Goal: Obtain resource: Download file/media

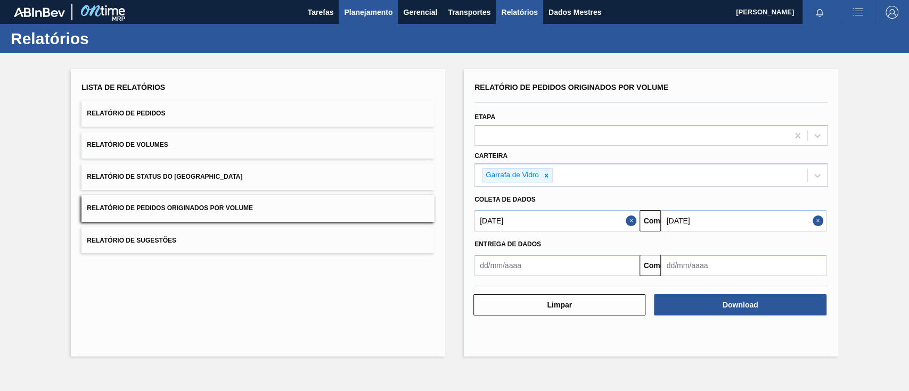
click at [356, 9] on font "Planejamento" at bounding box center [368, 12] width 48 height 9
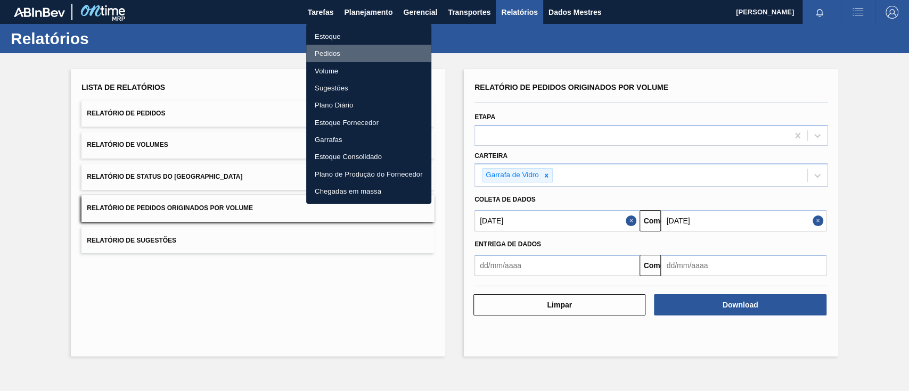
click at [325, 53] on font "Pedidos" at bounding box center [328, 54] width 26 height 8
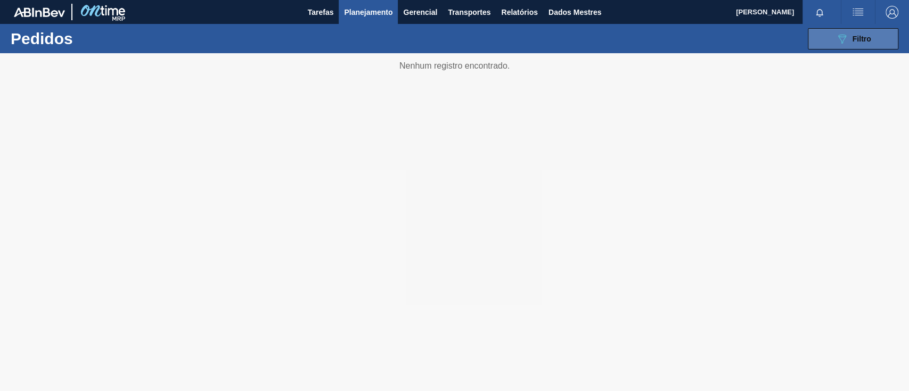
click at [828, 43] on button "089F7B8B-B2A5-4AFE-B5C0-19BA573D28AC Filtro" at bounding box center [853, 38] width 91 height 21
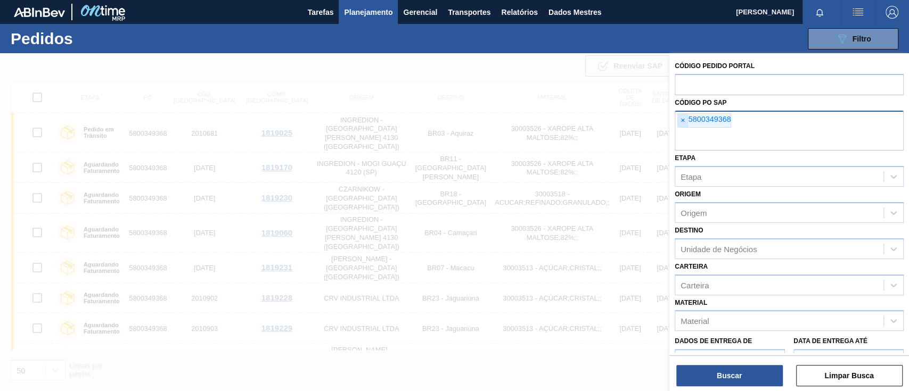
click at [678, 120] on span "×" at bounding box center [683, 121] width 10 height 14
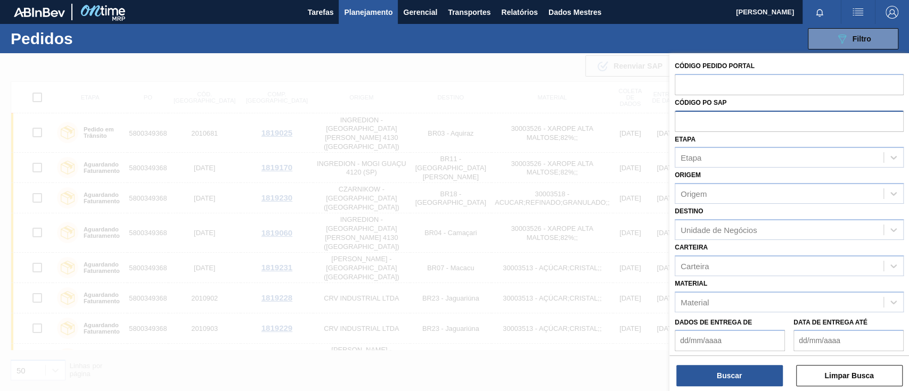
paste input "text"
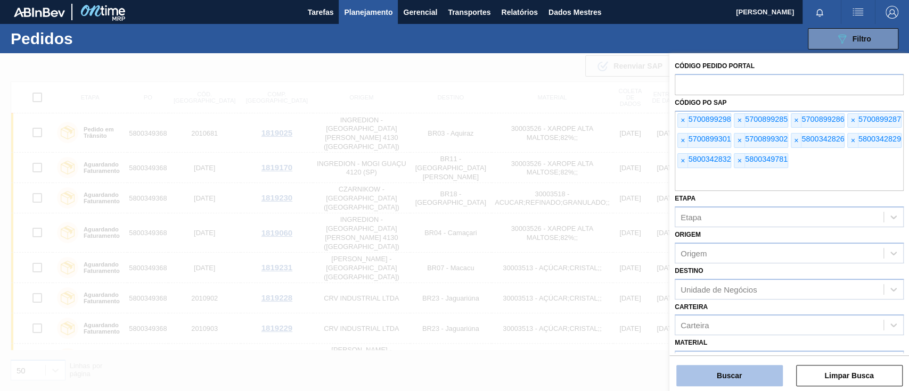
click at [735, 365] on button "Buscar" at bounding box center [729, 375] width 107 height 21
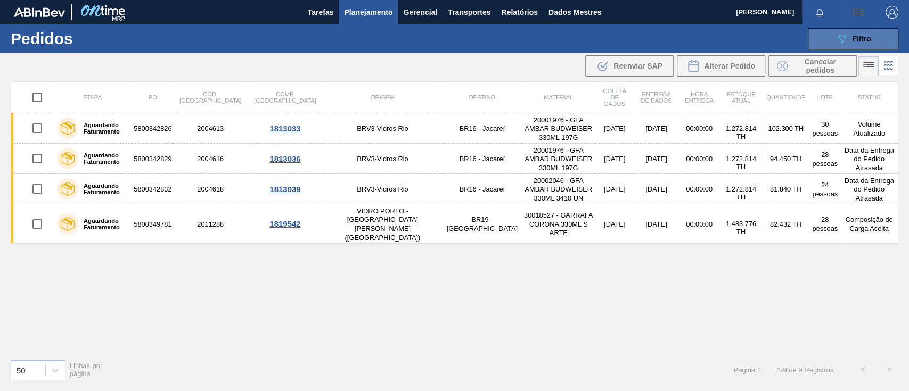
click at [832, 35] on button "089F7B8B-B2A5-4AFE-B5C0-19BA573D28AC Filtro" at bounding box center [853, 38] width 91 height 21
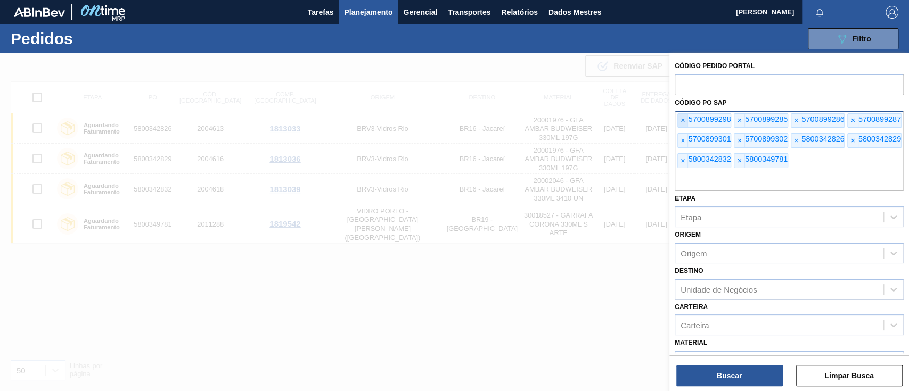
click at [683, 123] on font "×" at bounding box center [683, 120] width 4 height 9
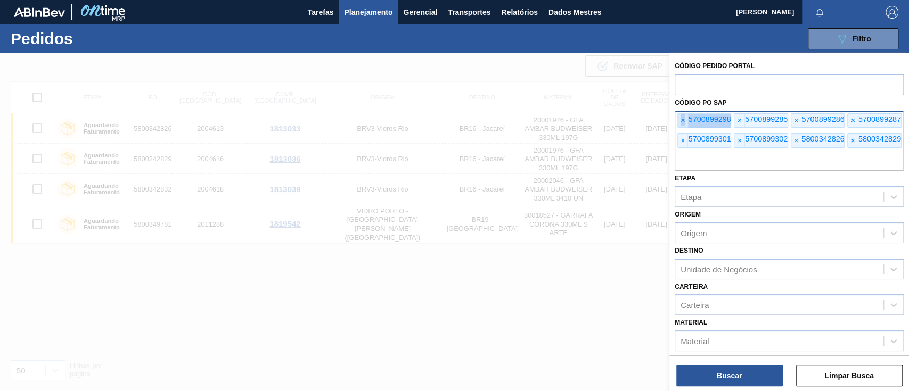
click at [683, 123] on font "×" at bounding box center [683, 120] width 4 height 9
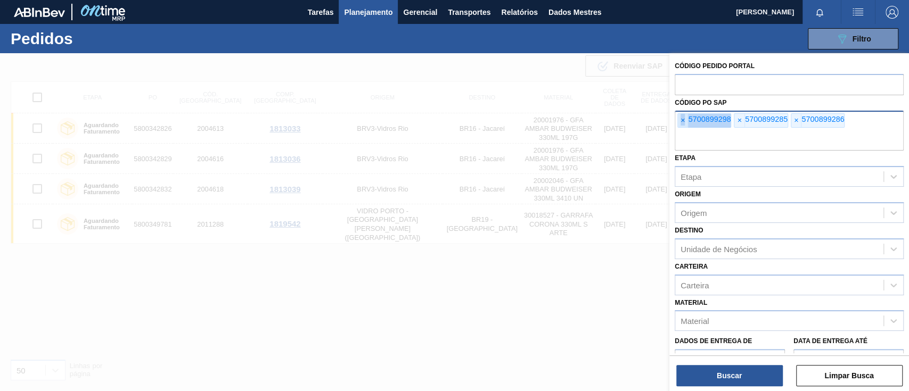
click at [683, 123] on font "×" at bounding box center [683, 120] width 4 height 9
click at [684, 123] on font "×" at bounding box center [683, 120] width 4 height 9
click at [684, 130] on input "text" at bounding box center [789, 140] width 229 height 20
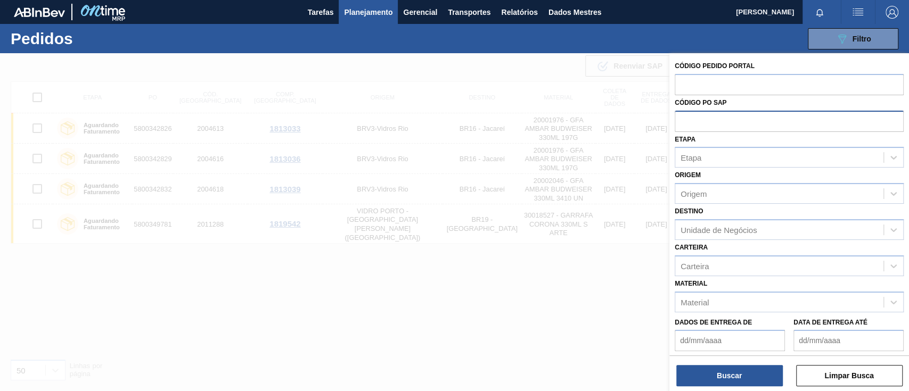
paste input "text"
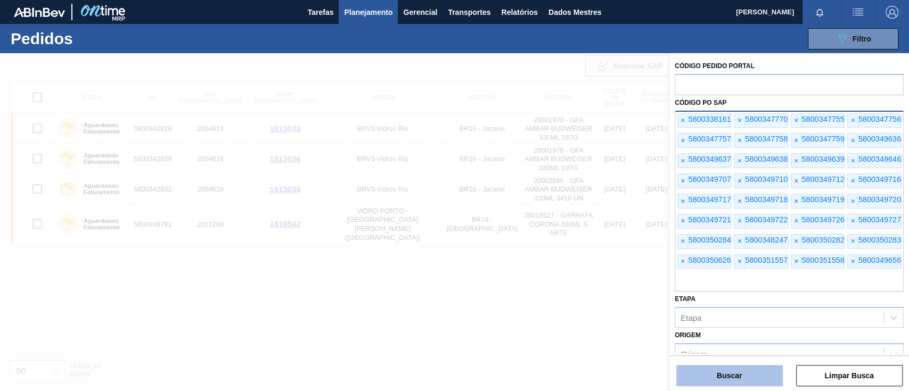
click at [758, 378] on button "Buscar" at bounding box center [729, 375] width 107 height 21
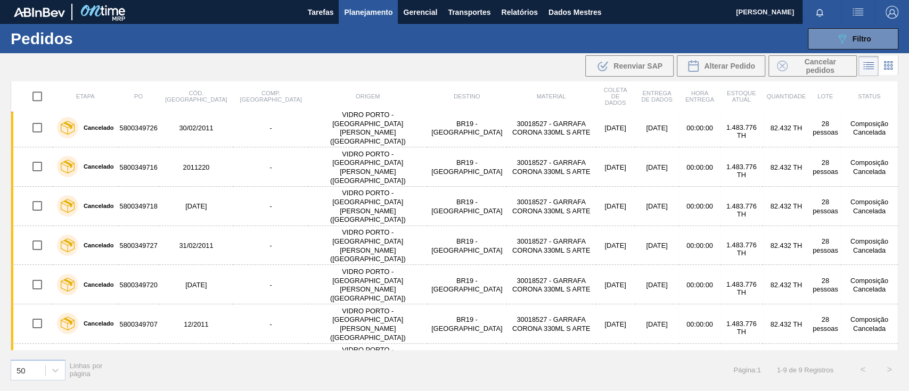
scroll to position [732, 0]
click at [511, 12] on font "Relatórios" at bounding box center [519, 12] width 36 height 9
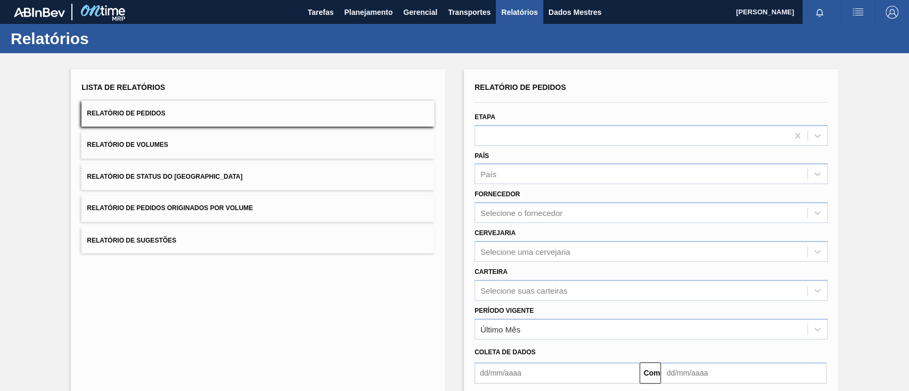
click at [246, 200] on button "Relatório de Pedidos Originados por Volume" at bounding box center [257, 208] width 353 height 26
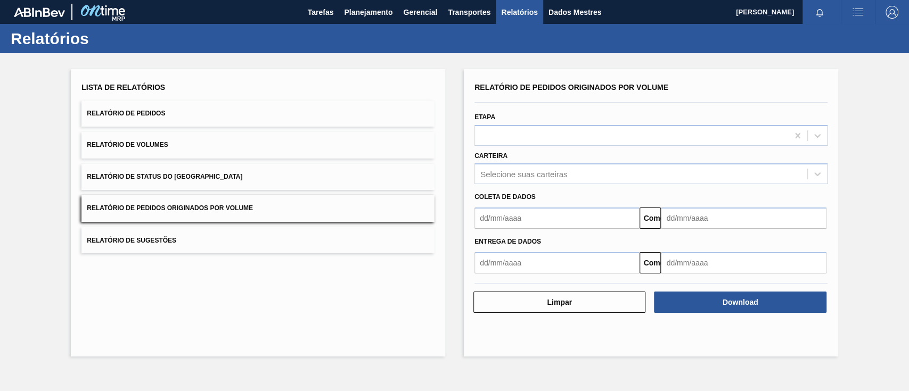
click at [494, 222] on input "text" at bounding box center [557, 218] width 165 height 21
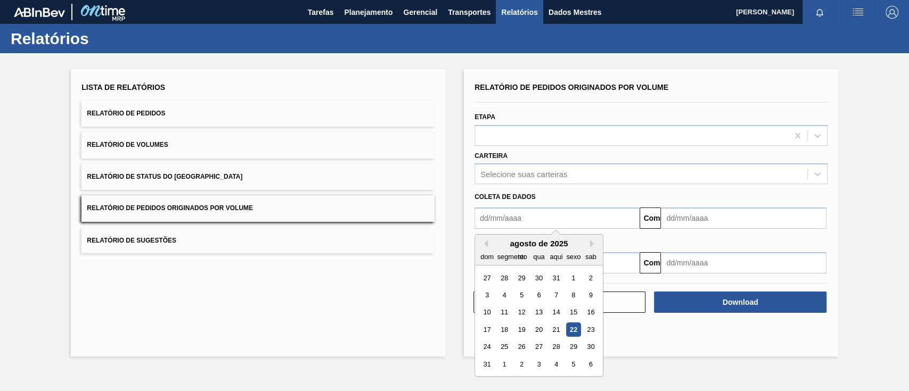
click at [571, 330] on font "22" at bounding box center [573, 330] width 7 height 8
type input "[DATE]"
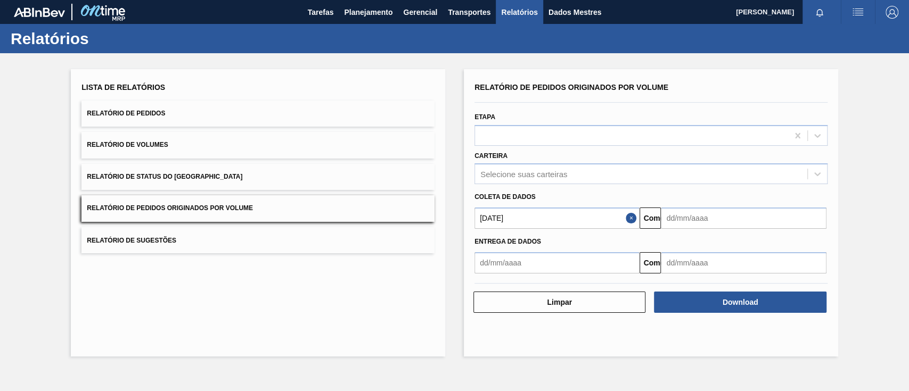
click at [679, 219] on input "text" at bounding box center [743, 218] width 165 height 21
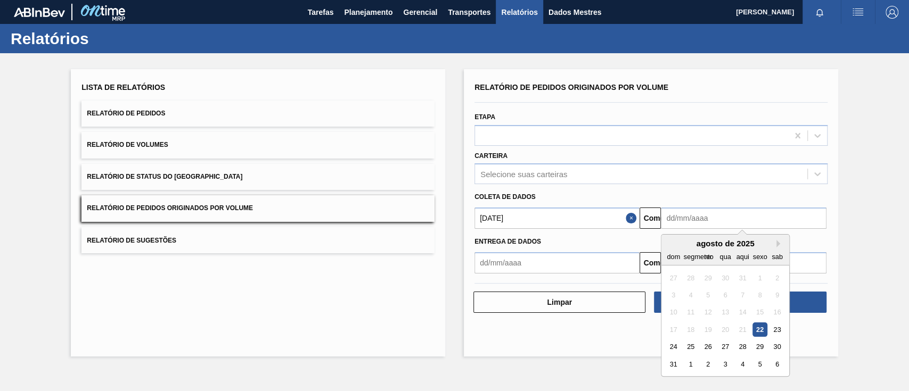
click at [762, 329] on font "22" at bounding box center [759, 330] width 7 height 8
type input "[DATE]"
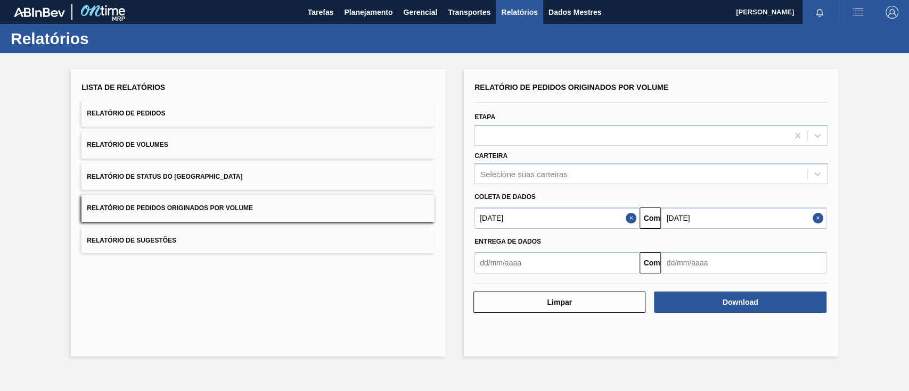
click at [529, 162] on div "Carteira Selecione suas carteiras" at bounding box center [651, 167] width 353 height 36
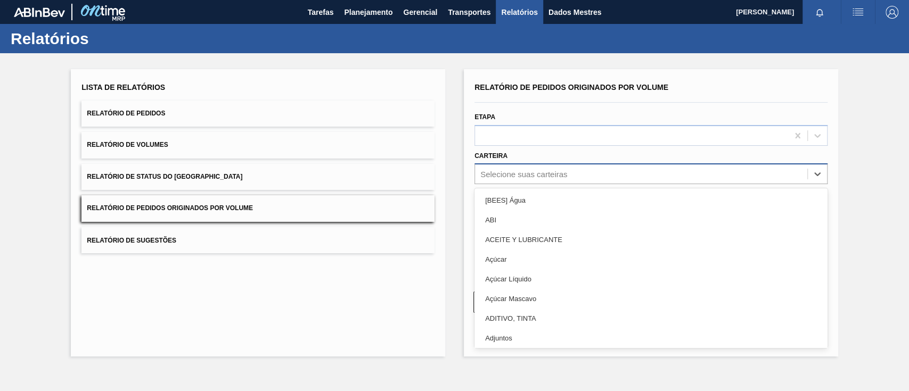
click at [540, 175] on font "Selecione suas carteiras" at bounding box center [523, 174] width 87 height 9
type input "gar"
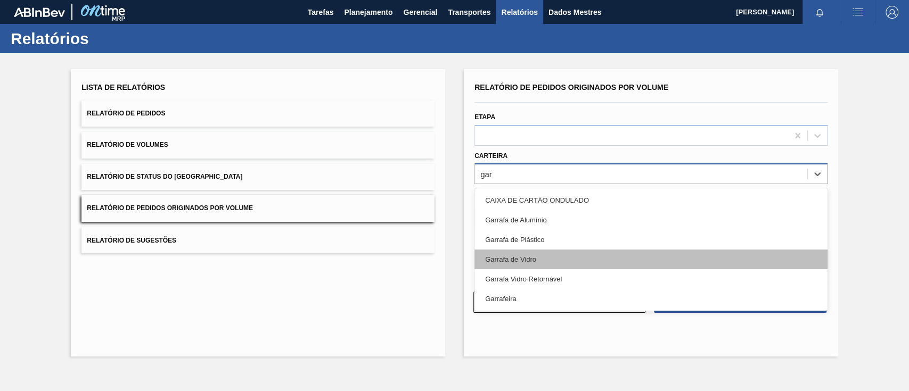
click at [571, 252] on div "Garrafa de Vidro" at bounding box center [651, 260] width 353 height 20
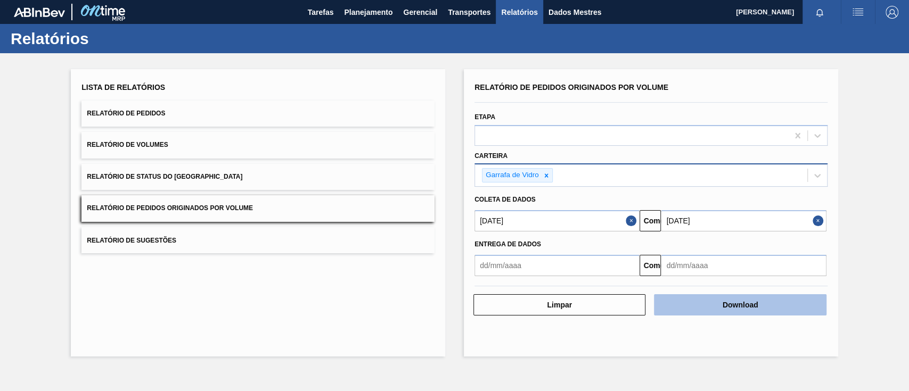
click at [720, 305] on button "Download" at bounding box center [740, 305] width 172 height 21
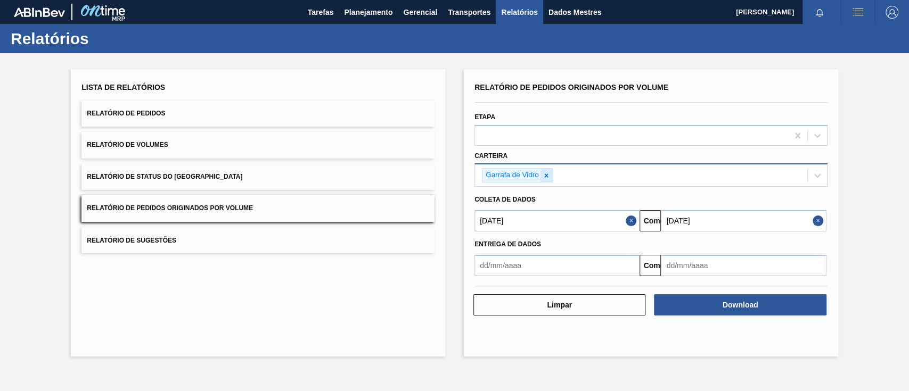
click at [544, 177] on icon at bounding box center [546, 176] width 4 height 4
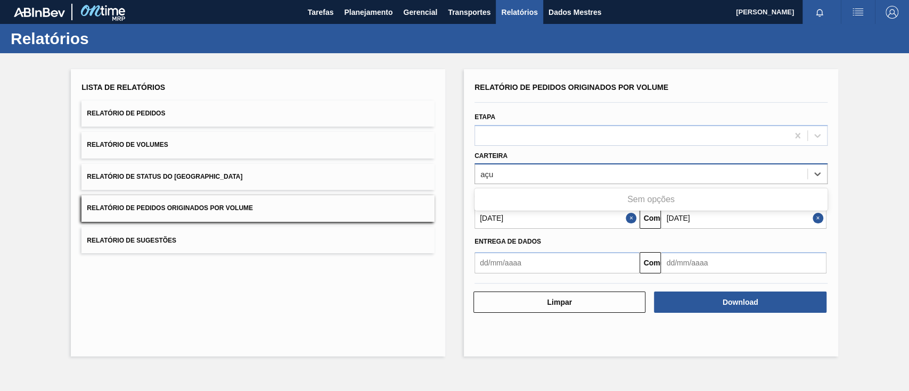
type input "aç"
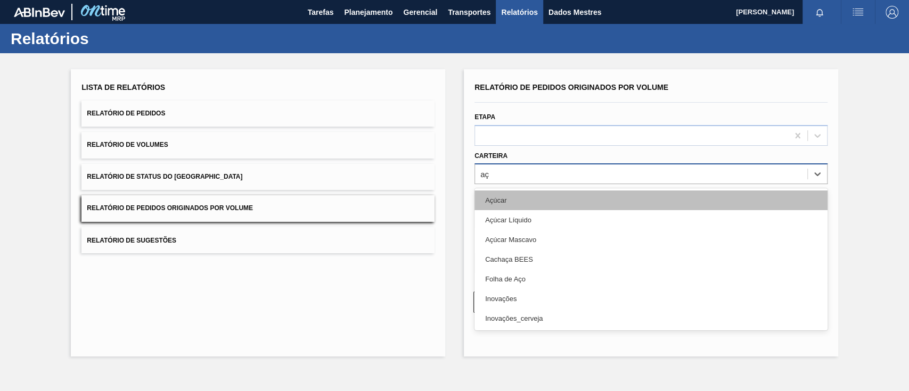
click at [523, 203] on div "Açúcar" at bounding box center [651, 201] width 353 height 20
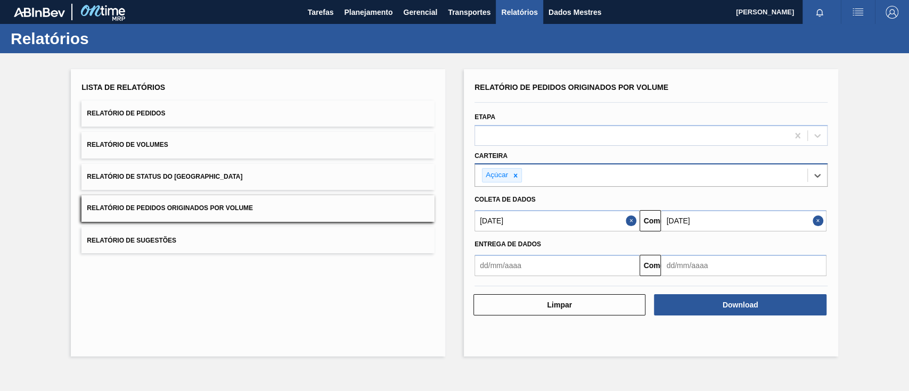
click at [526, 222] on input "[DATE]" at bounding box center [557, 220] width 165 height 21
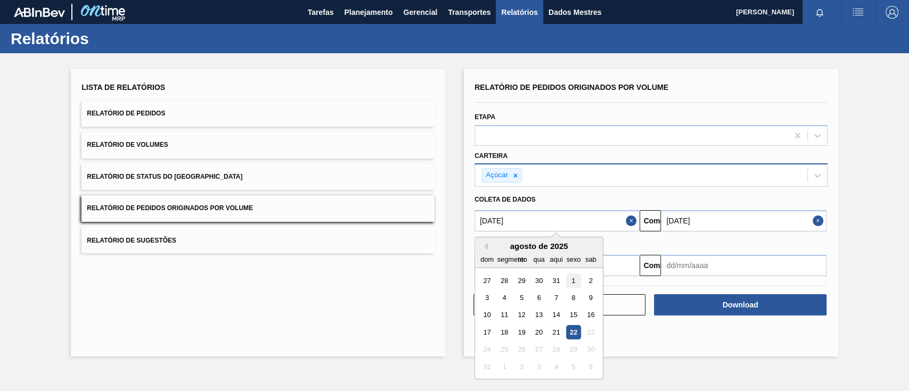
click at [569, 279] on div "1" at bounding box center [573, 281] width 14 height 14
type input "[DATE]"
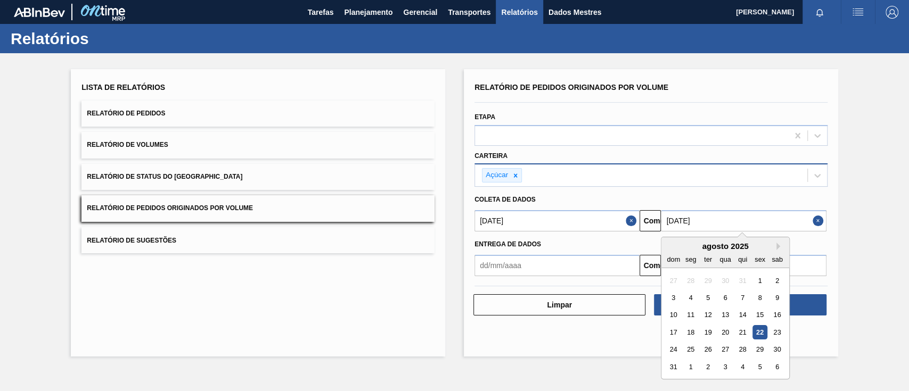
click at [695, 231] on input "[DATE]" at bounding box center [743, 220] width 165 height 21
click at [706, 349] on font "26" at bounding box center [708, 350] width 7 height 8
type input "[DATE]"
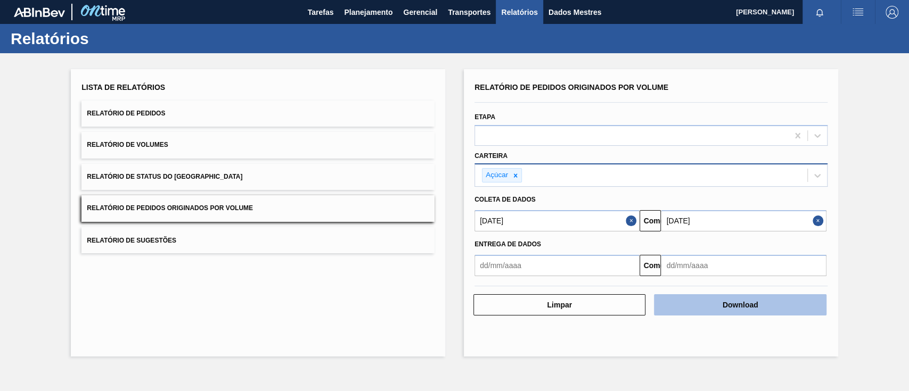
click at [709, 307] on button "Download" at bounding box center [740, 305] width 172 height 21
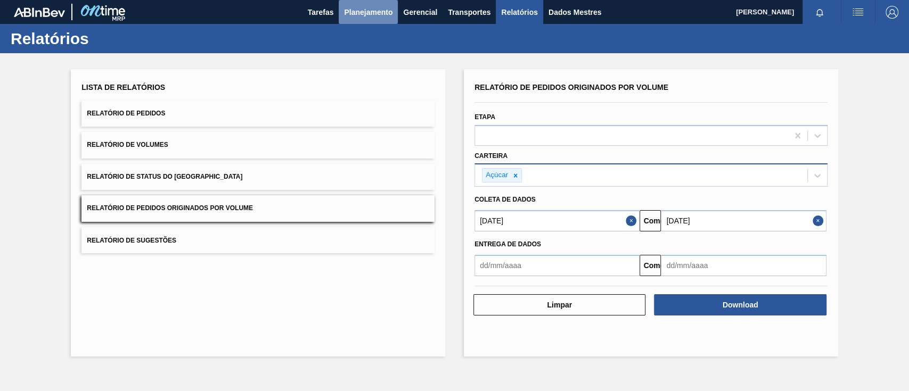
click at [359, 11] on font "Planejamento" at bounding box center [368, 12] width 48 height 9
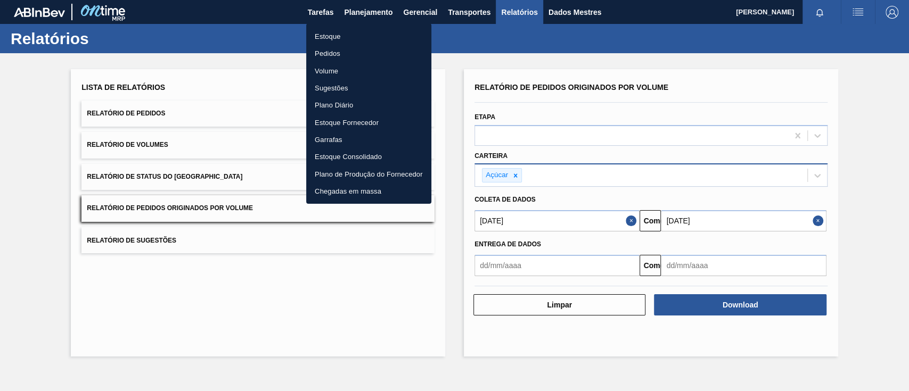
click at [331, 56] on font "Pedidos" at bounding box center [328, 53] width 26 height 11
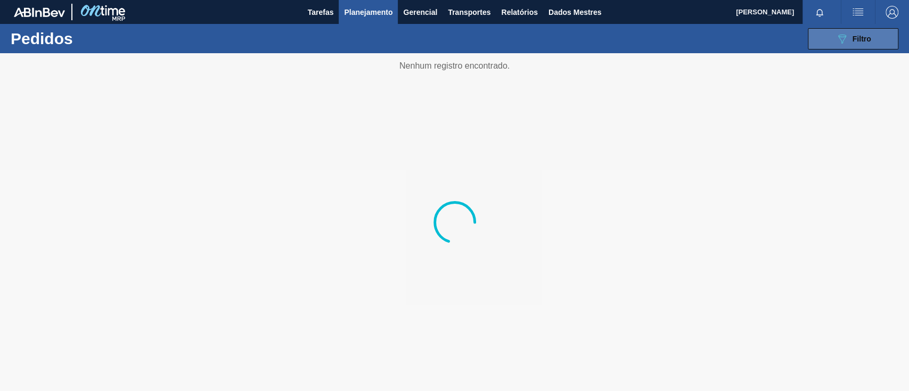
click at [887, 38] on button "089F7B8B-B2A5-4AFE-B5C0-19BA573D28AC Filtro" at bounding box center [853, 38] width 91 height 21
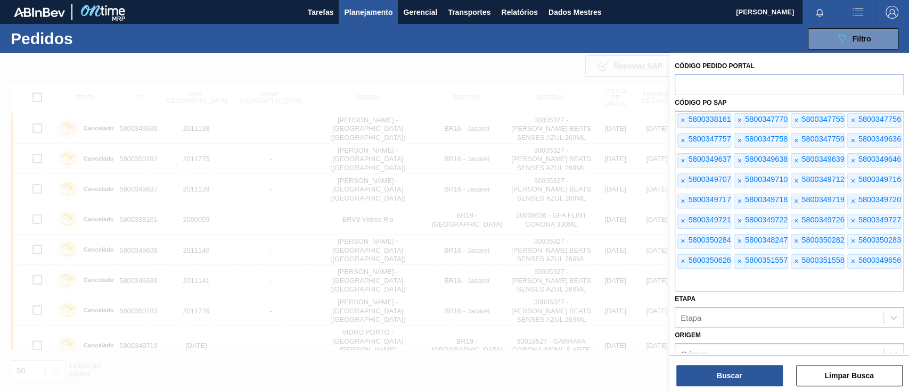
click at [684, 119] on font "×" at bounding box center [683, 120] width 4 height 9
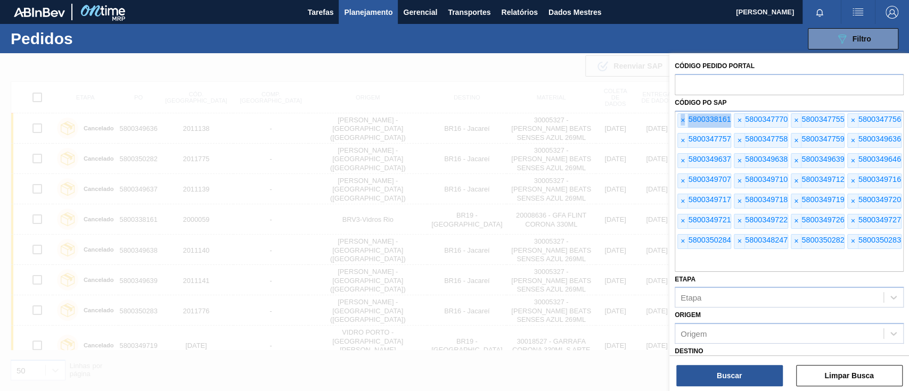
click at [684, 119] on font "×" at bounding box center [683, 120] width 4 height 9
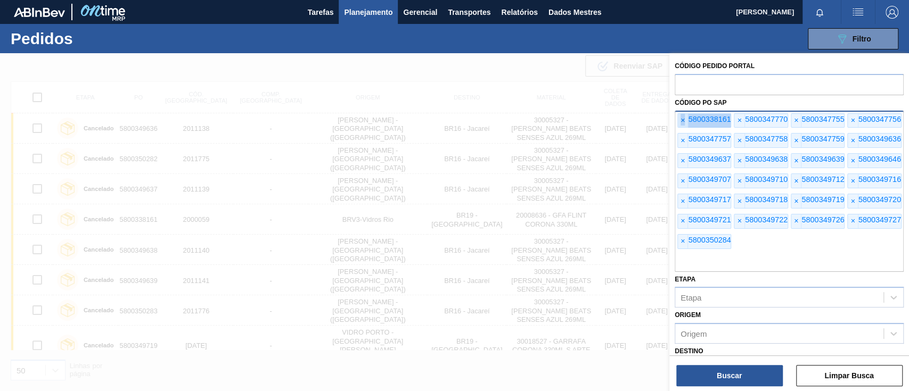
click at [683, 120] on font "×" at bounding box center [683, 120] width 4 height 9
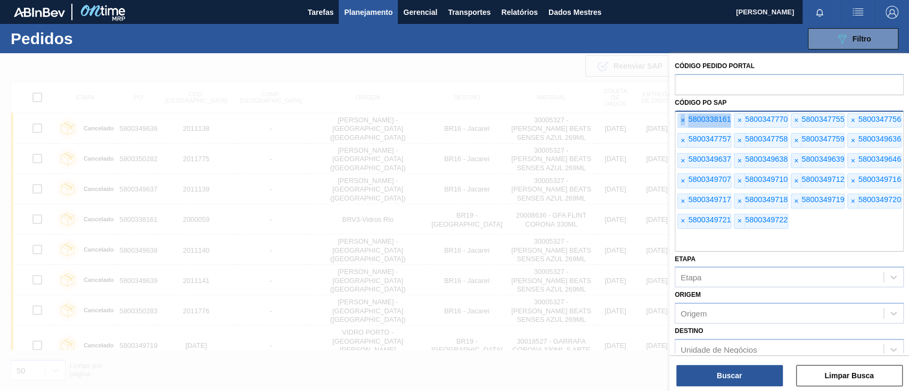
click at [683, 120] on font "×" at bounding box center [683, 120] width 4 height 9
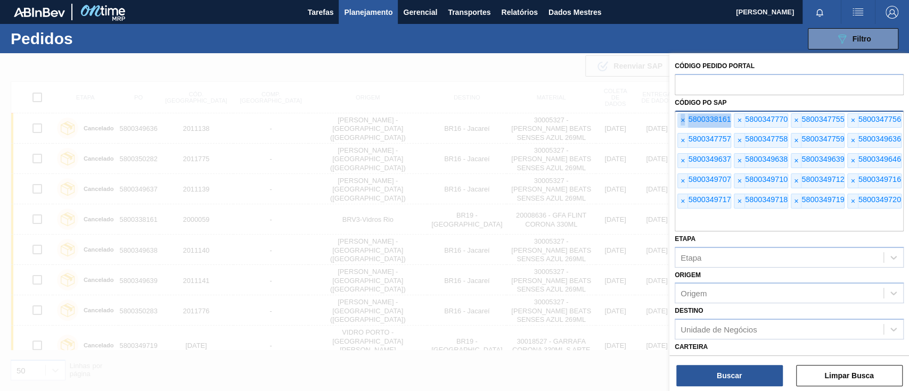
click at [683, 120] on font "×" at bounding box center [683, 120] width 4 height 9
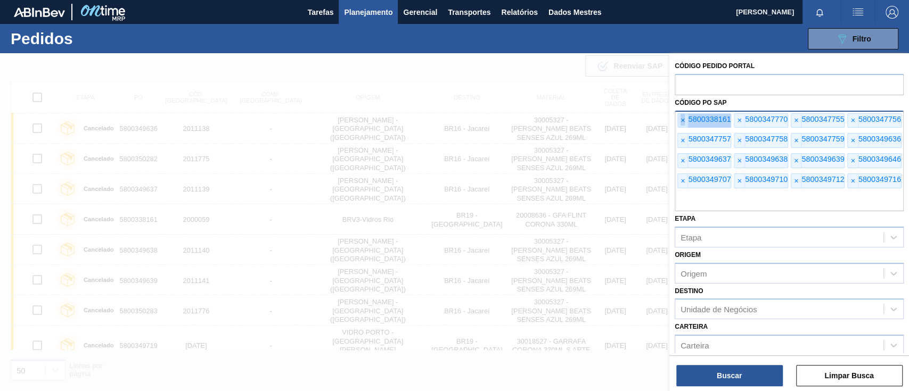
click at [683, 120] on font "×" at bounding box center [683, 120] width 4 height 9
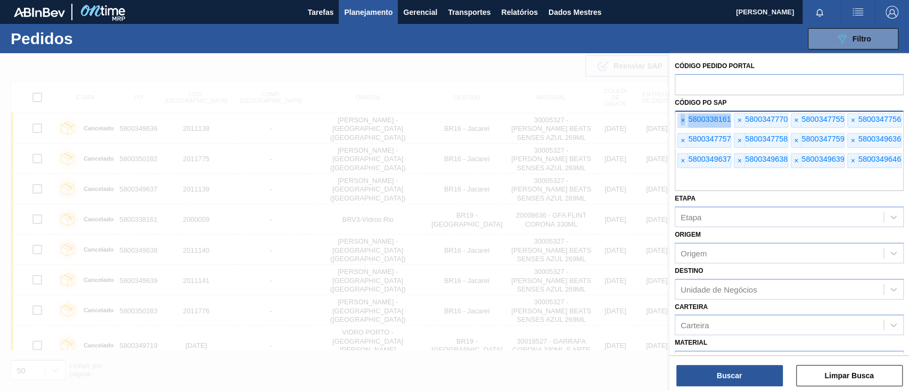
click at [683, 120] on font "×" at bounding box center [683, 120] width 4 height 9
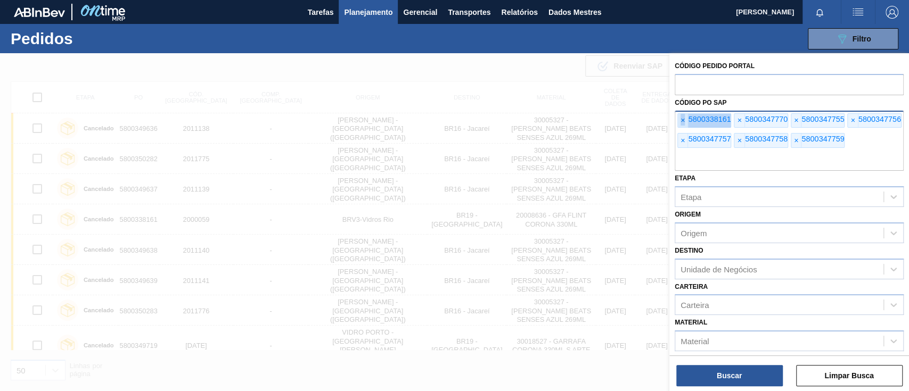
click at [683, 120] on font "×" at bounding box center [683, 120] width 4 height 9
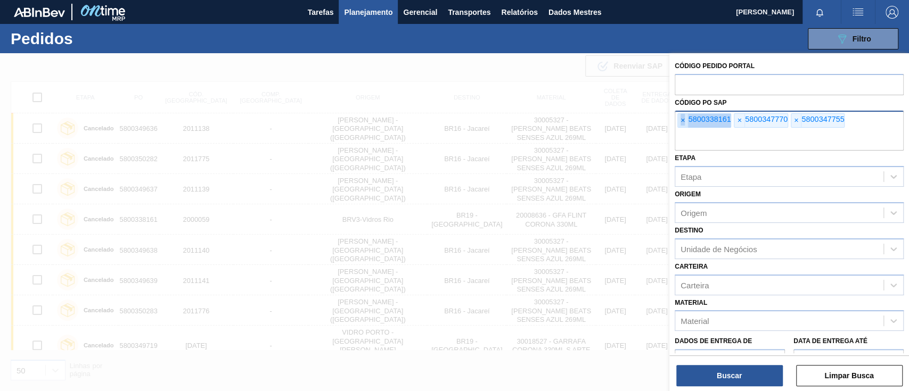
click at [683, 120] on font "×" at bounding box center [683, 120] width 4 height 9
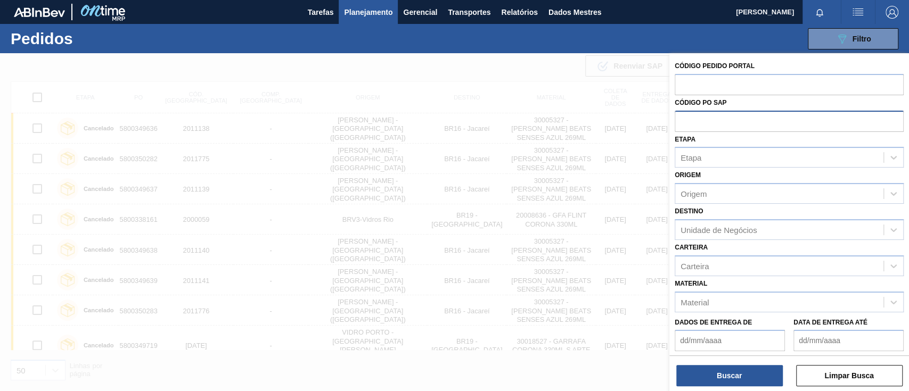
click at [683, 120] on input "text" at bounding box center [789, 121] width 229 height 20
paste input "text"
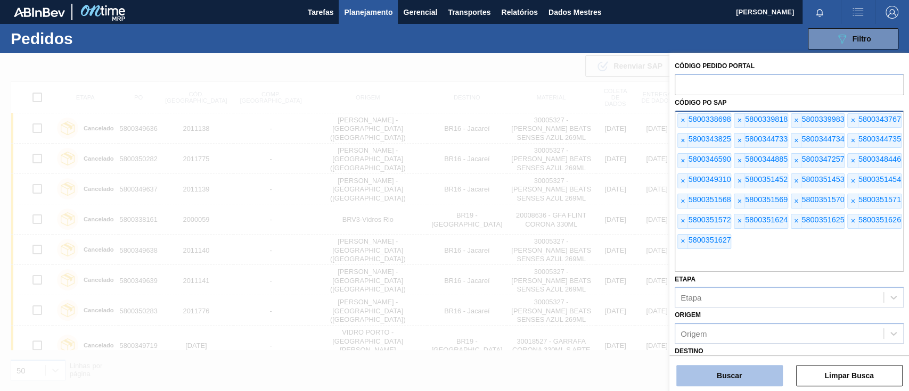
click at [753, 371] on button "Buscar" at bounding box center [729, 375] width 107 height 21
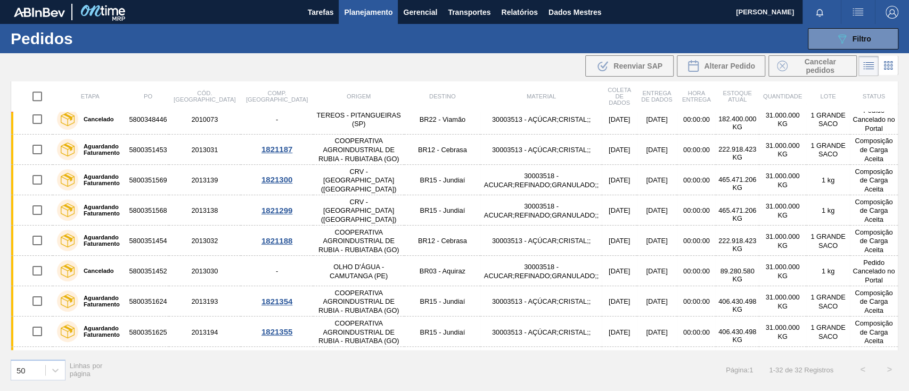
scroll to position [520, 0]
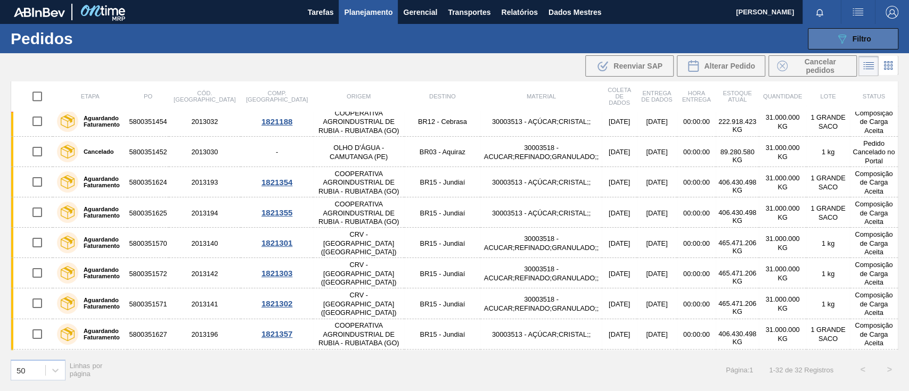
click at [835, 31] on button "089F7B8B-B2A5-4AFE-B5C0-19BA573D28AC Filtro" at bounding box center [853, 38] width 91 height 21
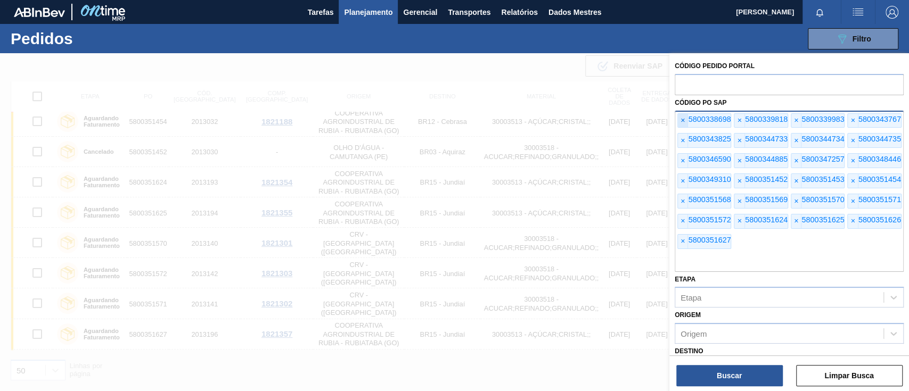
click at [683, 121] on font "×" at bounding box center [683, 120] width 4 height 9
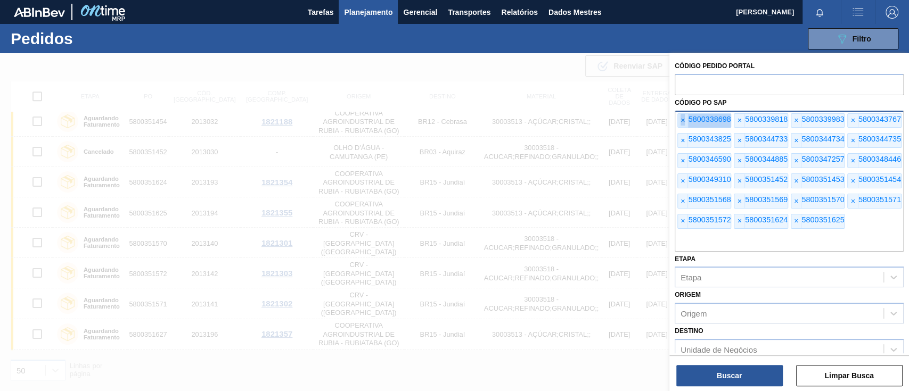
click at [683, 121] on font "×" at bounding box center [683, 120] width 4 height 9
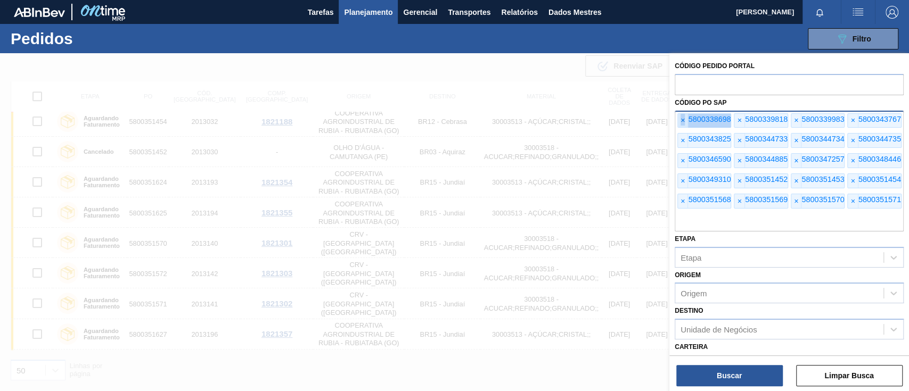
click at [683, 121] on font "×" at bounding box center [683, 120] width 4 height 9
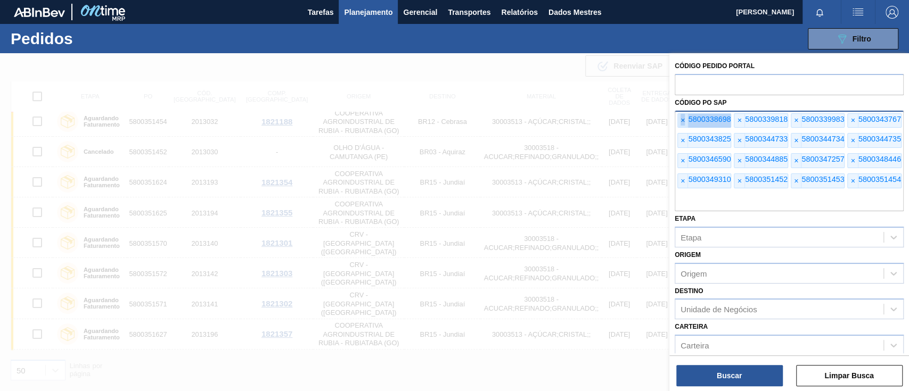
click at [683, 121] on font "×" at bounding box center [683, 120] width 4 height 9
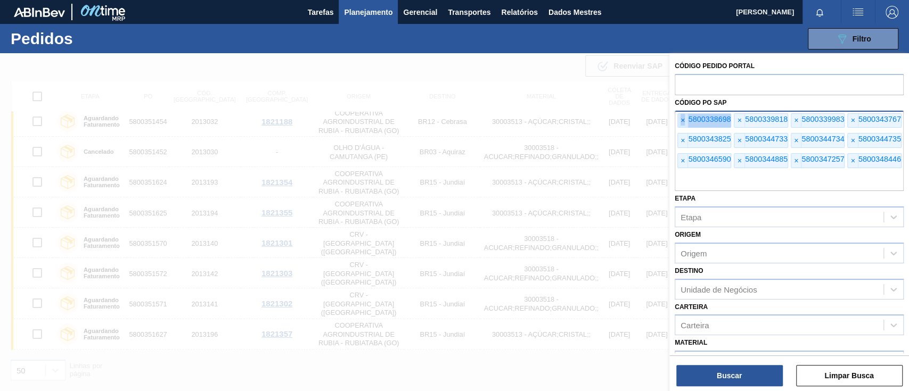
click at [683, 121] on font "×" at bounding box center [683, 120] width 4 height 9
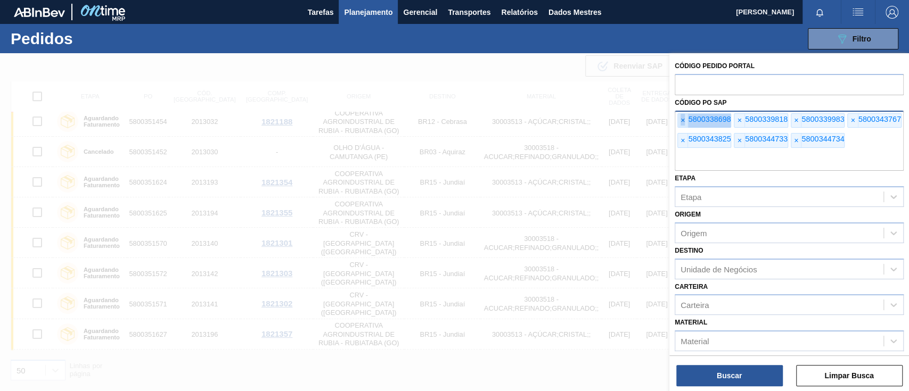
click at [683, 121] on font "×" at bounding box center [683, 120] width 4 height 9
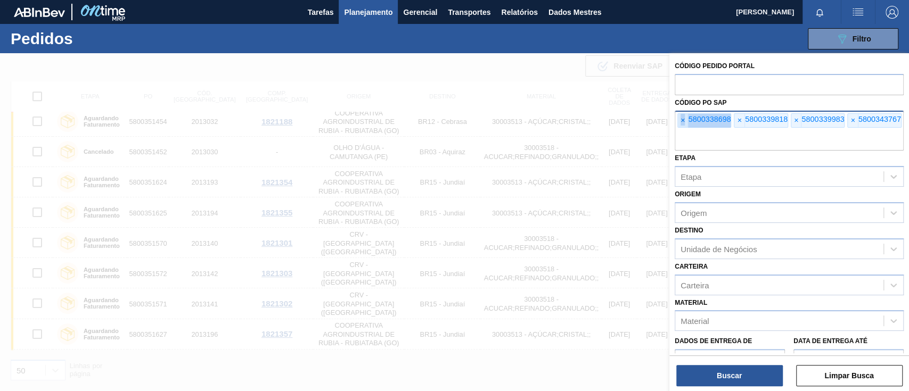
click at [683, 121] on font "×" at bounding box center [683, 120] width 4 height 9
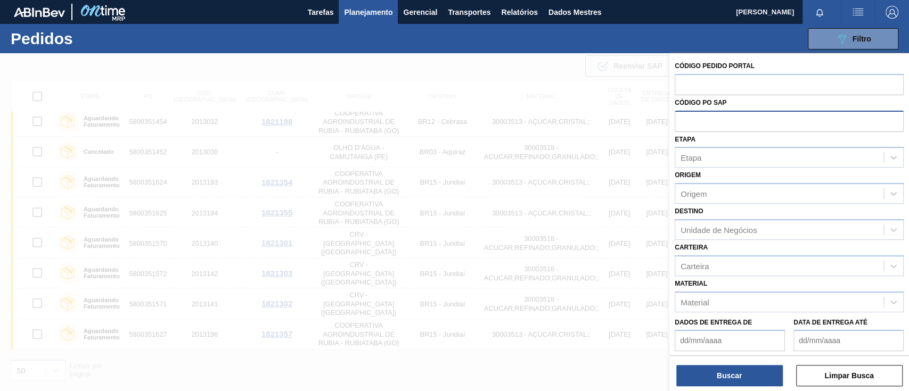
click at [683, 121] on input "text" at bounding box center [789, 121] width 229 height 20
paste input "text"
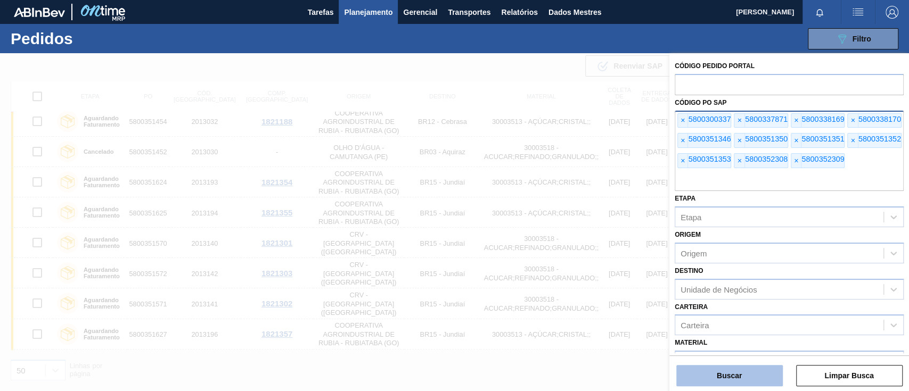
click at [764, 378] on button "Buscar" at bounding box center [729, 375] width 107 height 21
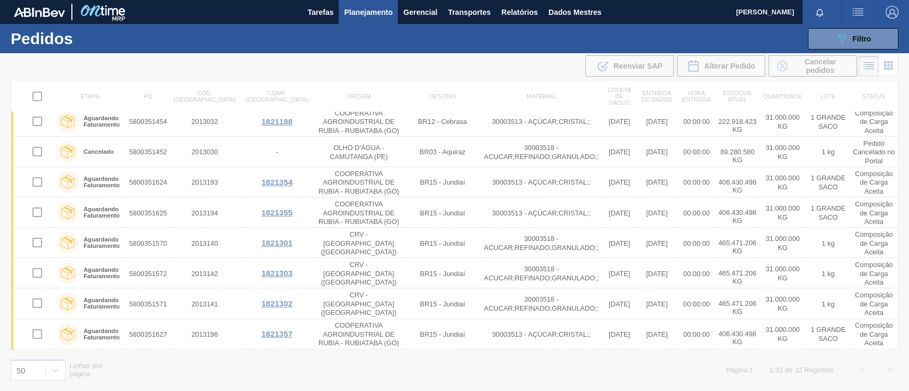
scroll to position [96, 0]
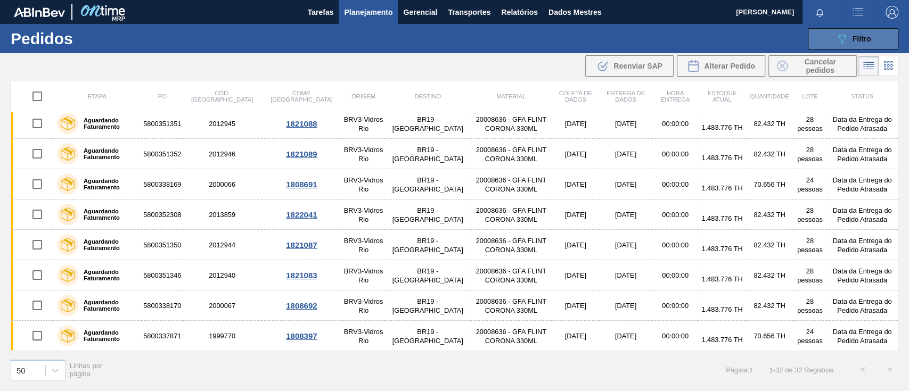
click at [842, 36] on icon at bounding box center [842, 39] width 8 height 9
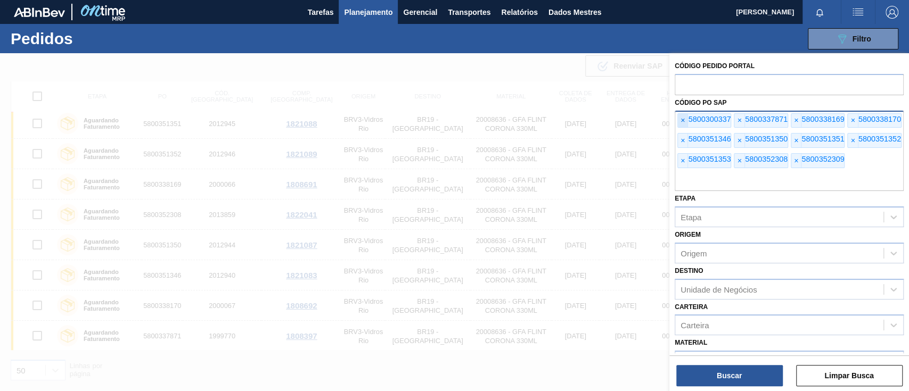
click at [683, 121] on font "×" at bounding box center [683, 120] width 4 height 9
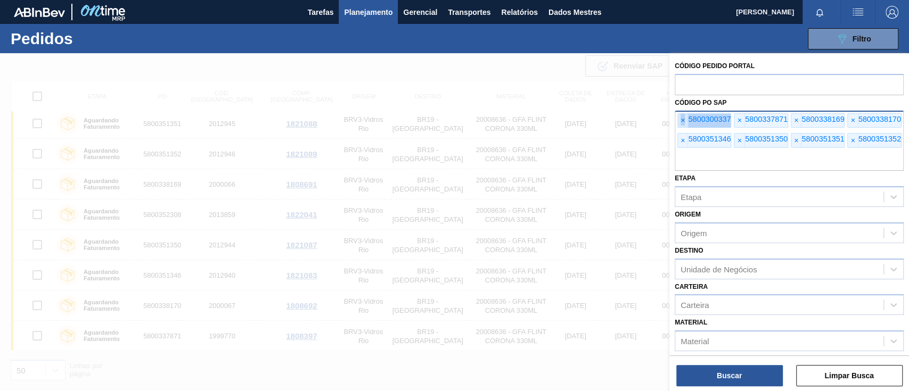
click at [683, 121] on font "×" at bounding box center [683, 120] width 4 height 9
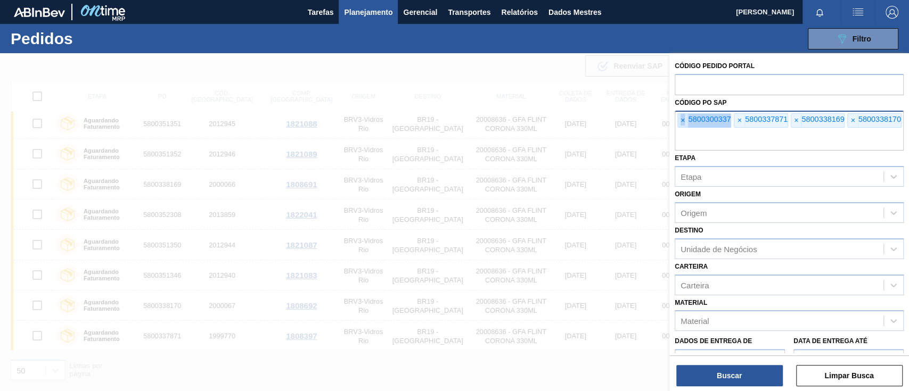
click at [683, 121] on font "×" at bounding box center [683, 120] width 4 height 9
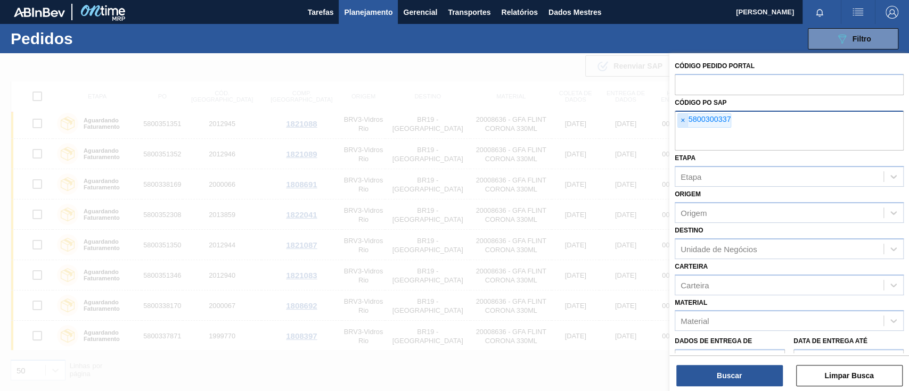
click at [683, 121] on font "×" at bounding box center [683, 120] width 4 height 9
click at [683, 130] on input "text" at bounding box center [789, 140] width 229 height 20
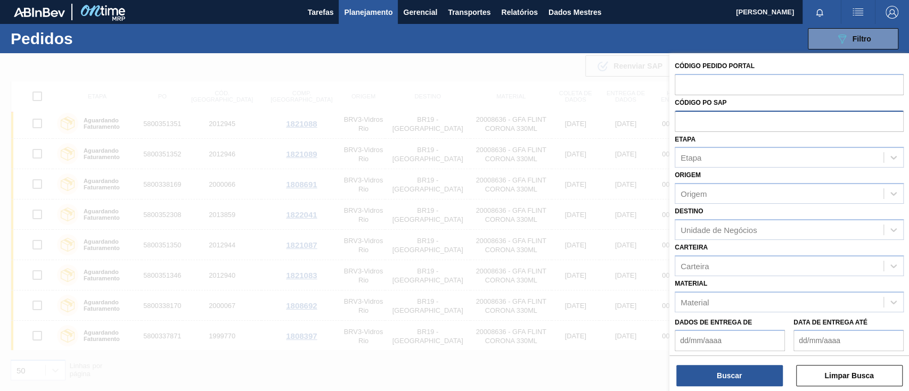
paste input "text"
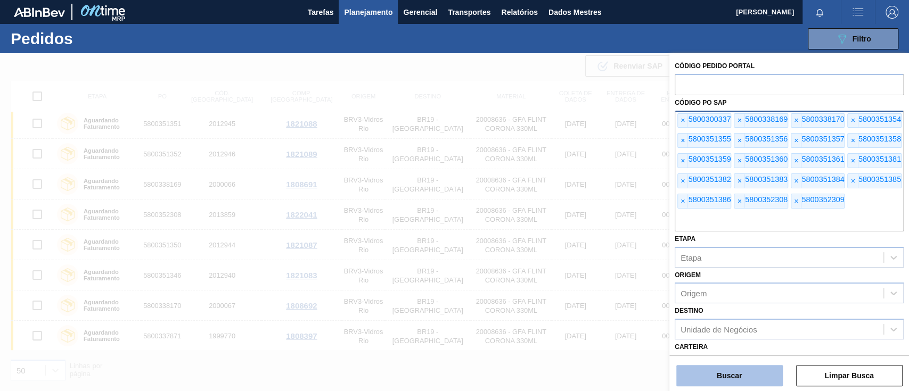
click at [737, 372] on font "Buscar" at bounding box center [729, 376] width 25 height 9
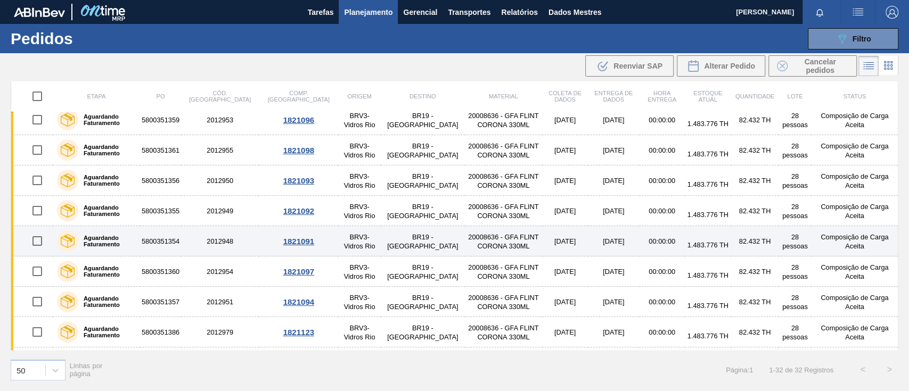
scroll to position [213, 0]
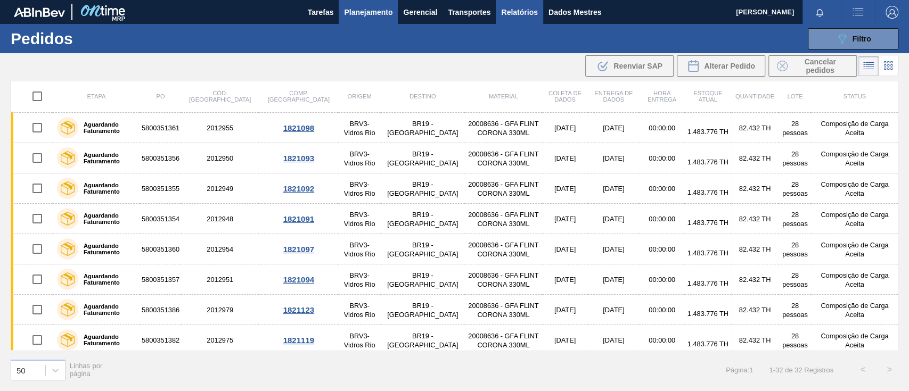
click at [528, 12] on font "Relatórios" at bounding box center [519, 12] width 36 height 9
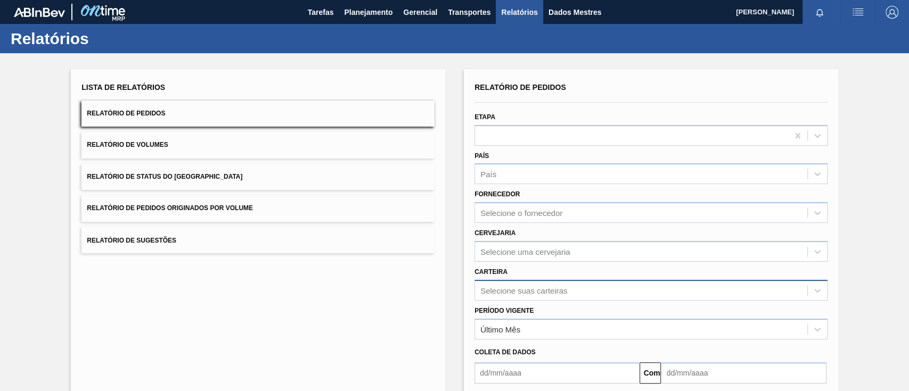
click at [497, 289] on div "Selecione suas carteiras" at bounding box center [651, 290] width 353 height 21
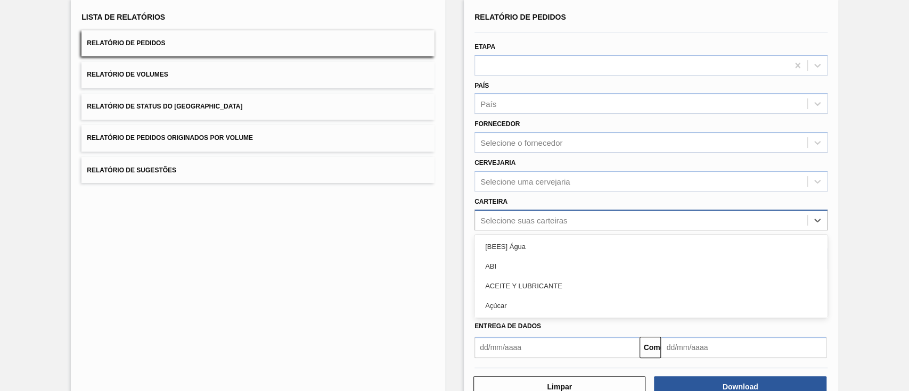
scroll to position [77, 0]
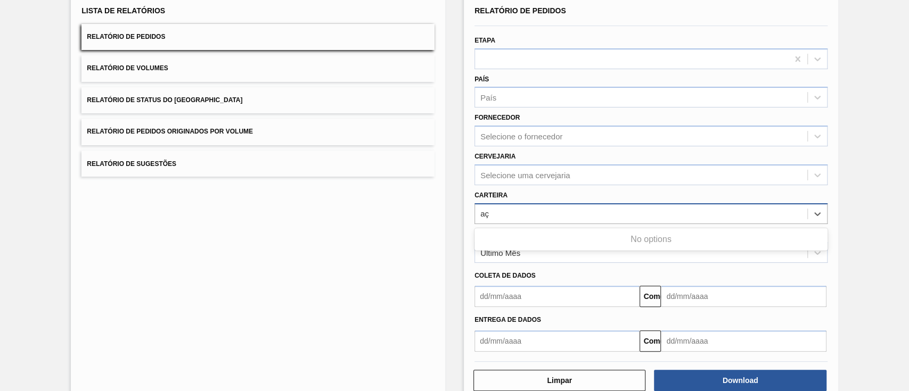
type input "a"
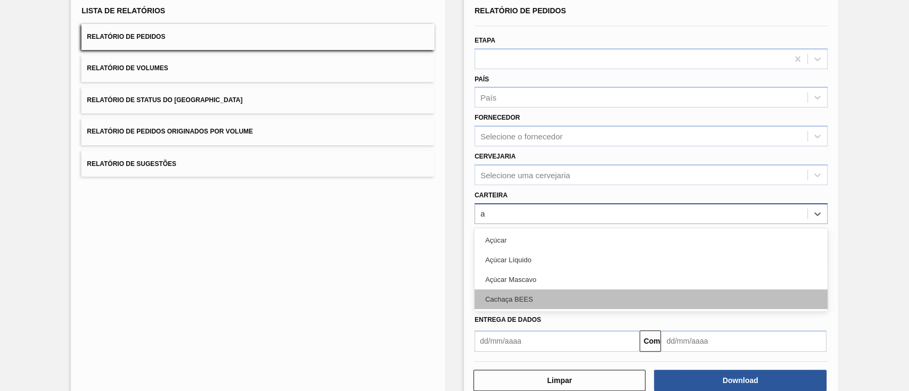
click at [528, 300] on font "Cachaça BEES" at bounding box center [509, 300] width 48 height 8
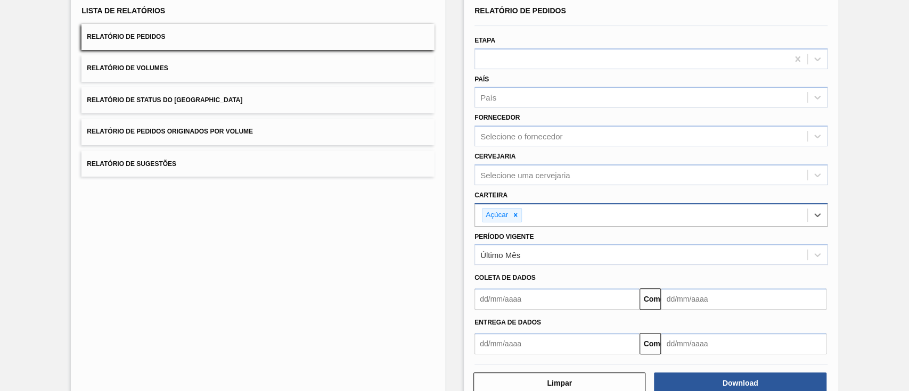
scroll to position [5, 0]
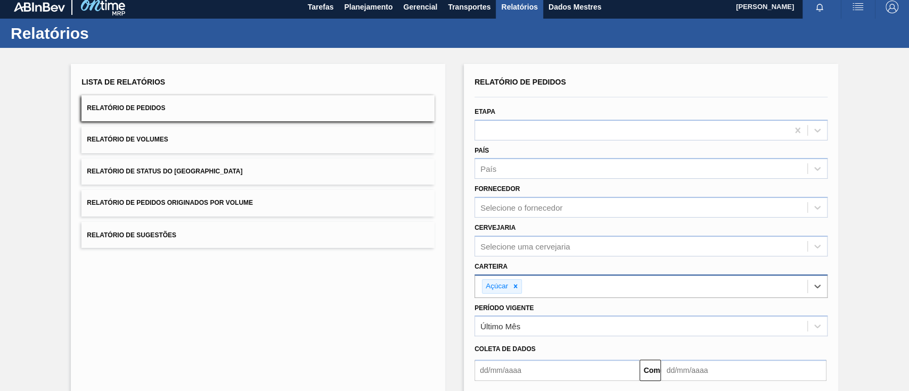
click at [184, 109] on button "Relatório de Pedidos" at bounding box center [257, 108] width 353 height 26
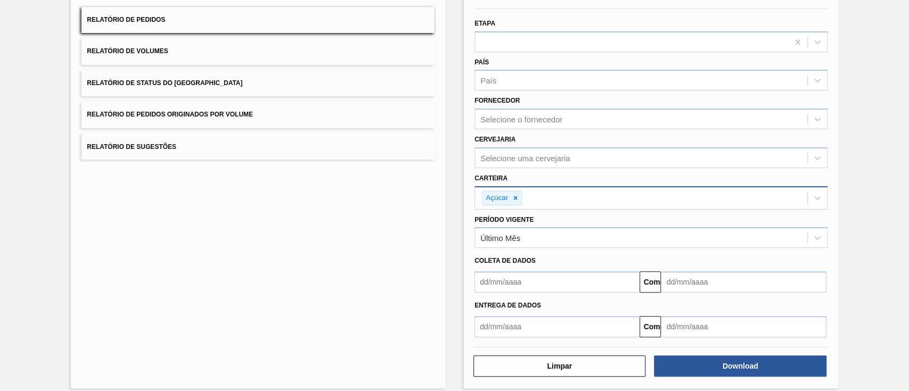
scroll to position [103, 0]
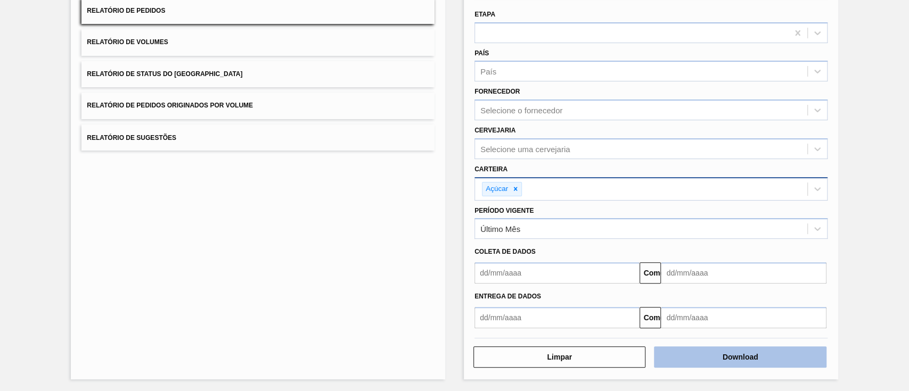
click at [712, 357] on button "Download" at bounding box center [740, 357] width 172 height 21
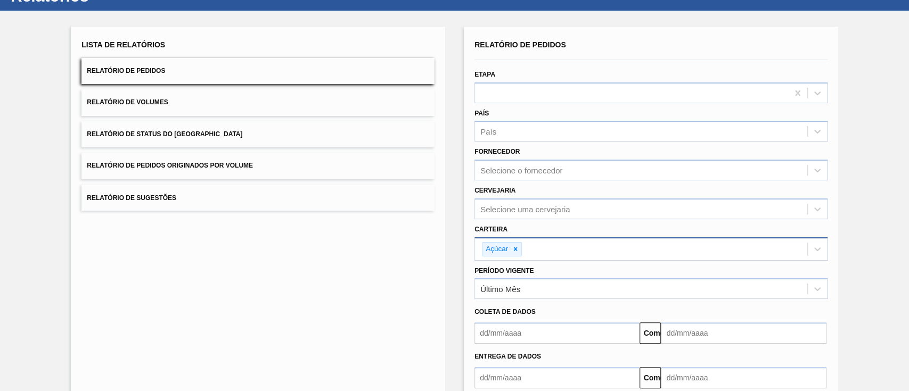
scroll to position [0, 0]
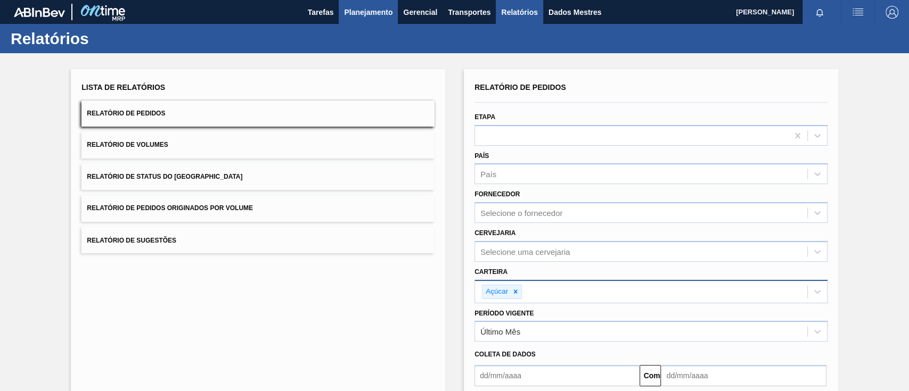
click at [362, 2] on button "Planejamento" at bounding box center [368, 12] width 59 height 24
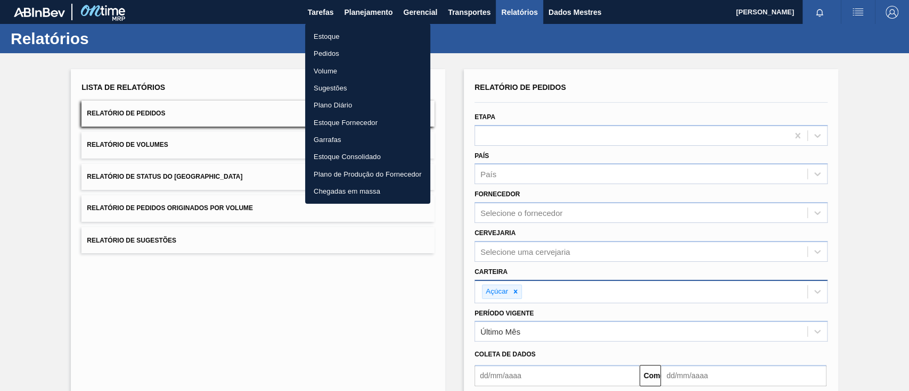
click at [330, 51] on font "Pedidos" at bounding box center [327, 54] width 26 height 8
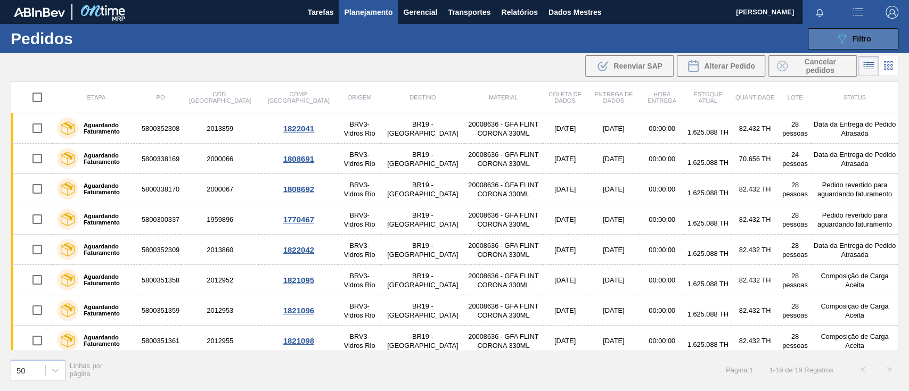
click at [852, 32] on div "089F7B8B-B2A5-4AFE-B5C0-19BA573D28AC Filtro" at bounding box center [854, 38] width 36 height 13
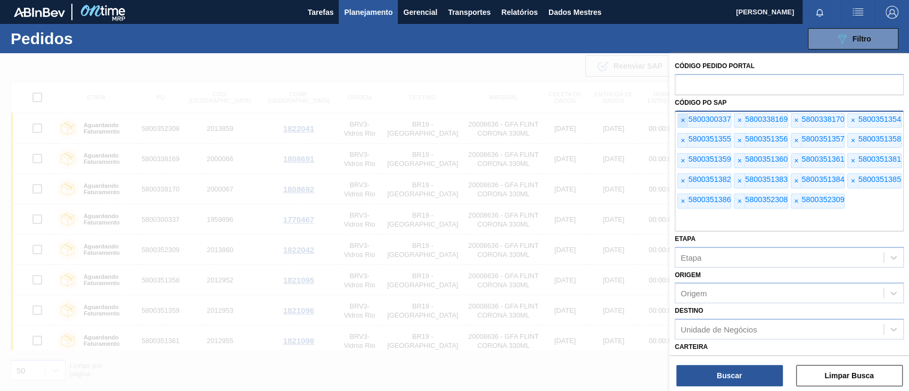
click at [681, 119] on font "×" at bounding box center [683, 120] width 4 height 9
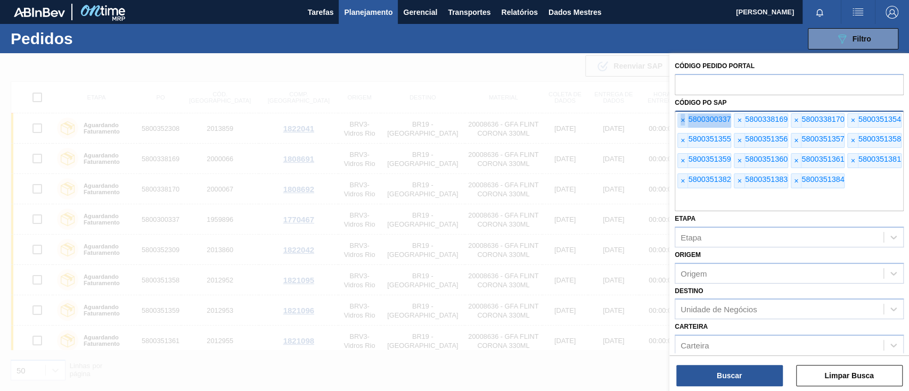
click at [681, 119] on font "×" at bounding box center [683, 120] width 4 height 9
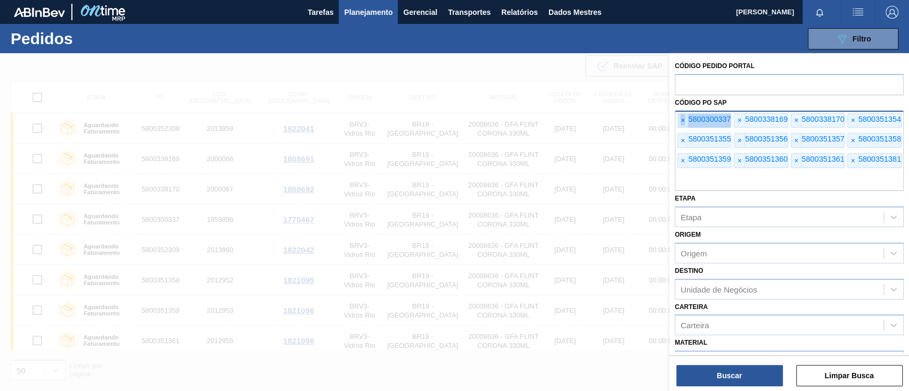
click at [681, 119] on font "×" at bounding box center [683, 120] width 4 height 9
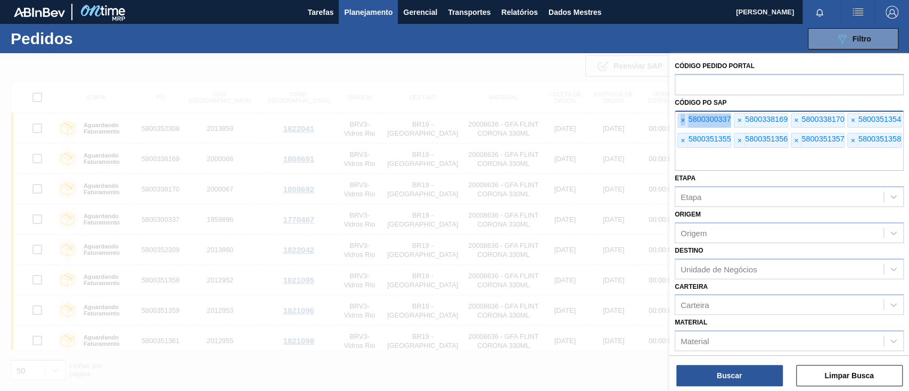
click at [681, 119] on font "×" at bounding box center [683, 120] width 4 height 9
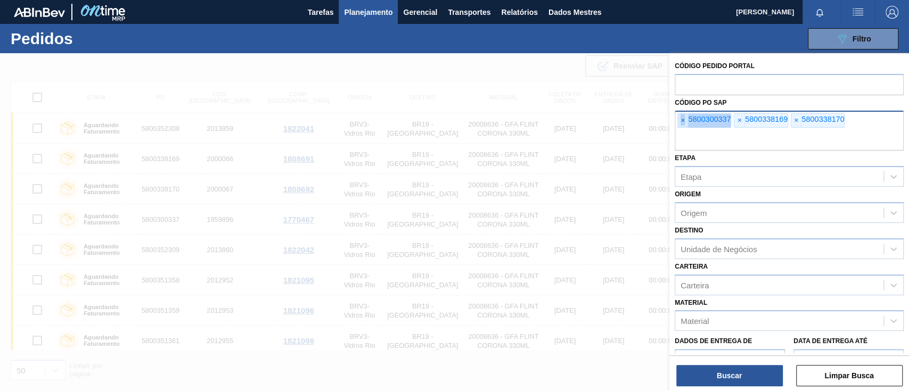
click at [681, 119] on font "×" at bounding box center [683, 120] width 4 height 9
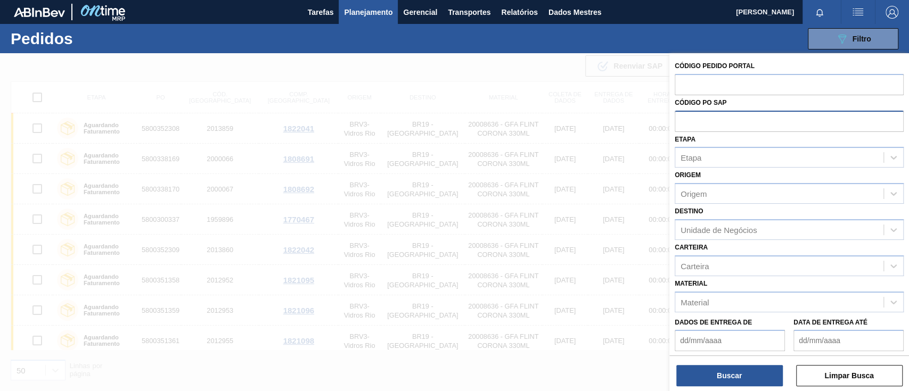
paste input "5800350623"
type input "5800350623"
click at [749, 381] on button "Buscar" at bounding box center [729, 375] width 107 height 21
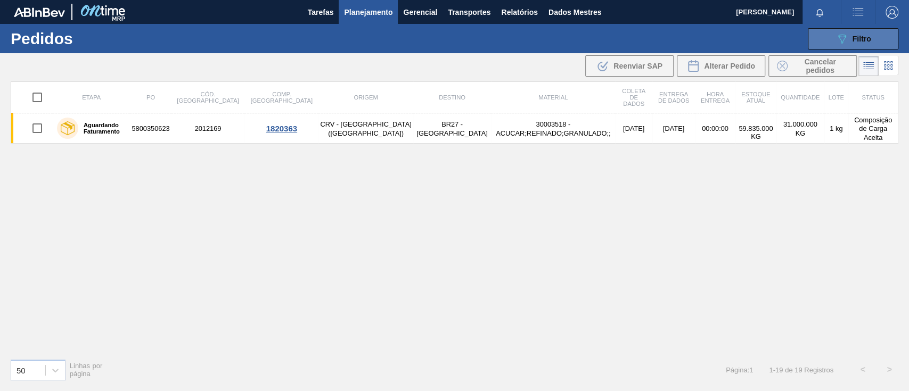
click at [848, 37] on icon "089F7B8B-B2A5-4AFE-B5C0-19BA573D28AC" at bounding box center [842, 38] width 13 height 13
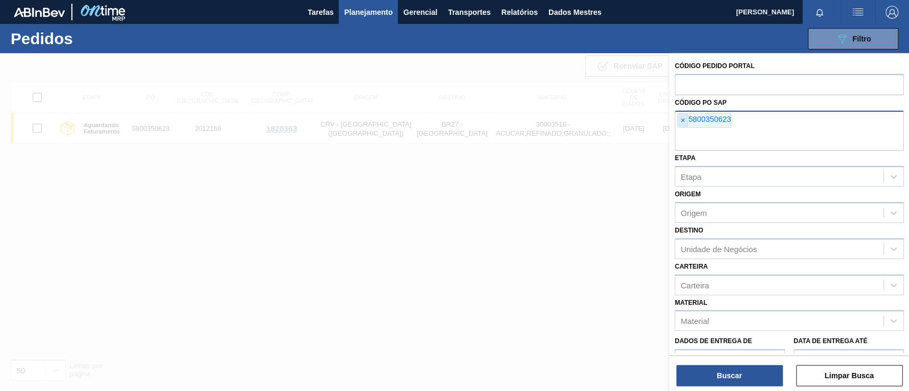
click at [682, 119] on font "×" at bounding box center [683, 120] width 4 height 9
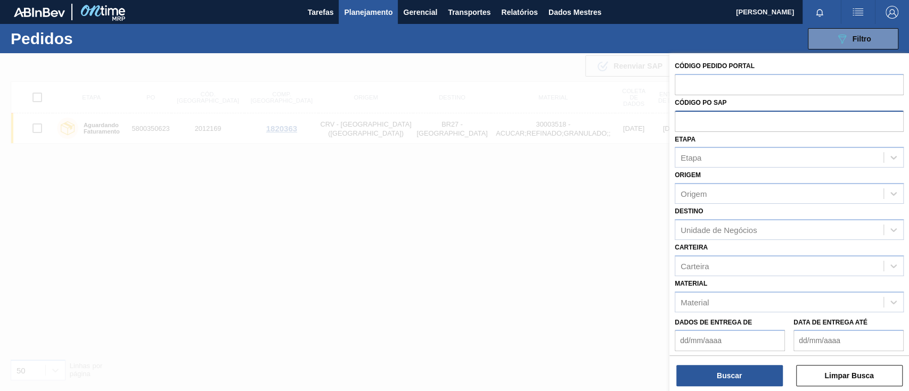
paste input "5800349368"
type input "5800349368"
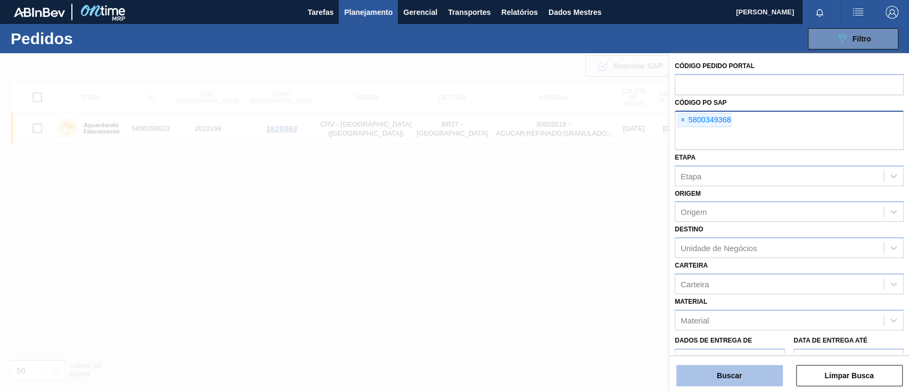
click at [745, 367] on button "Buscar" at bounding box center [729, 375] width 107 height 21
